Goal: Entertainment & Leisure: Consume media (video, audio)

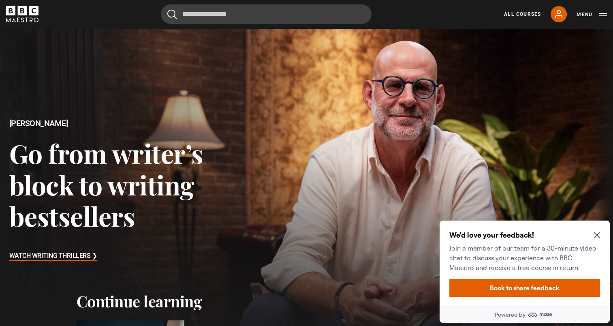
click at [75, 258] on h3 "Watch Writing Thrillers ❯" at bounding box center [53, 256] width 88 height 12
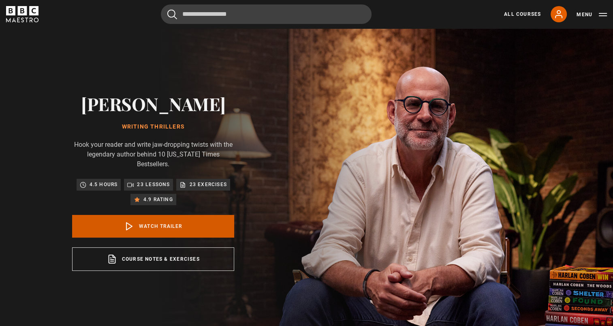
click at [141, 221] on link "Watch Trailer" at bounding box center [153, 226] width 162 height 23
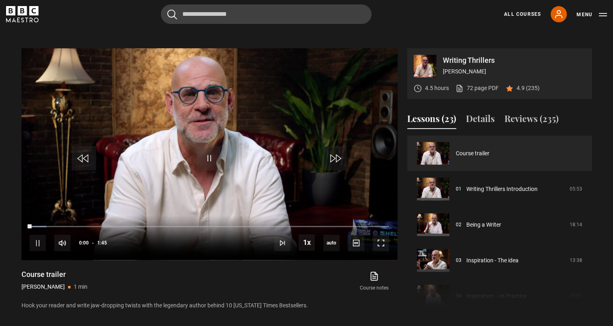
scroll to position [330, 0]
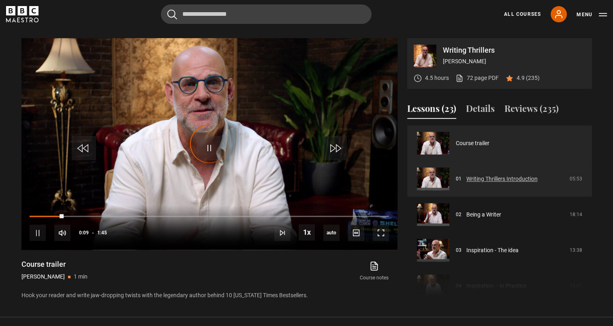
click at [469, 175] on link "Writing Thrillers Introduction" at bounding box center [501, 179] width 71 height 9
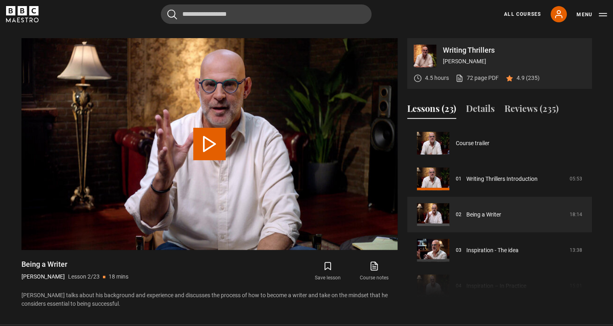
scroll to position [36, 0]
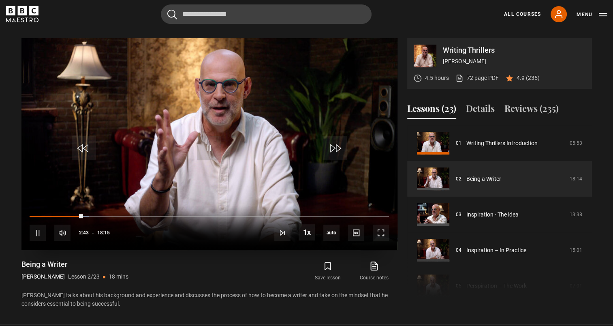
click at [311, 113] on video "Video Player" at bounding box center [209, 143] width 376 height 211
click at [203, 139] on span "Video Player" at bounding box center [209, 148] width 24 height 24
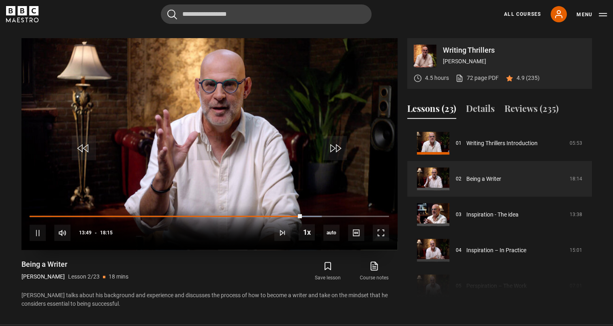
click at [330, 113] on video "Video Player" at bounding box center [209, 143] width 376 height 211
click at [207, 145] on span "Video Player" at bounding box center [209, 148] width 24 height 24
